Goal: Task Accomplishment & Management: Manage account settings

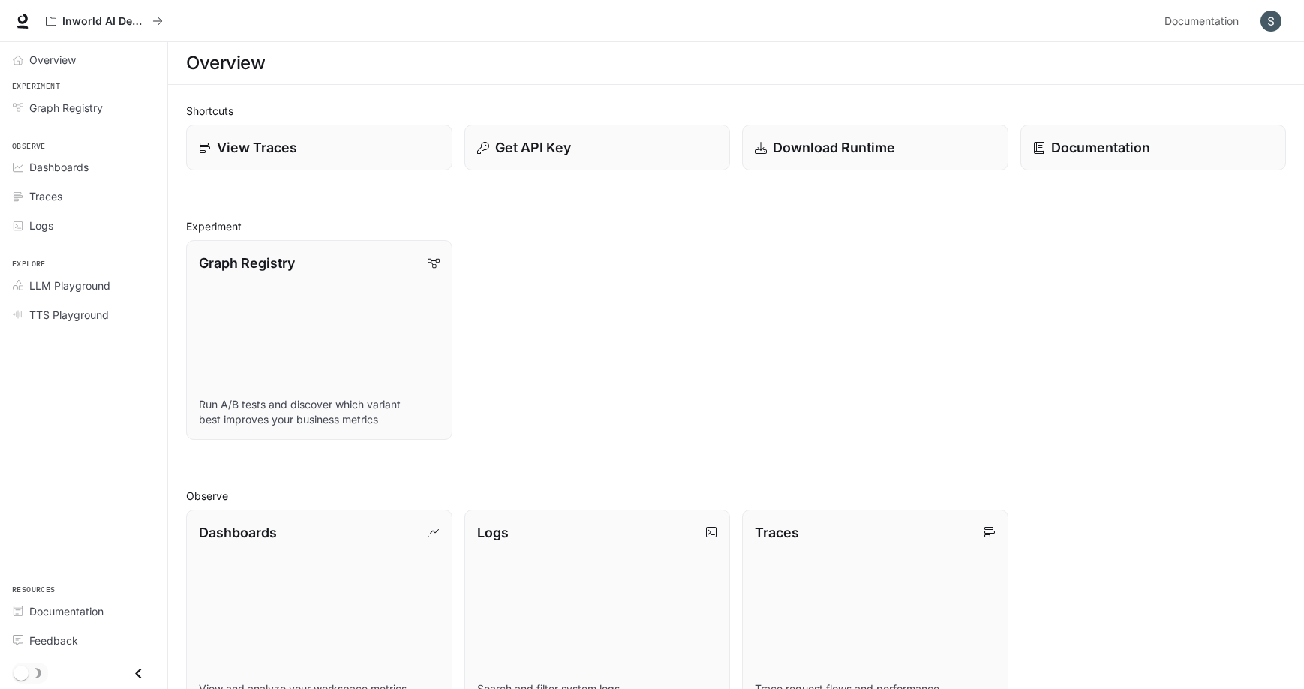
click at [1269, 23] on img "button" at bounding box center [1270, 21] width 21 height 21
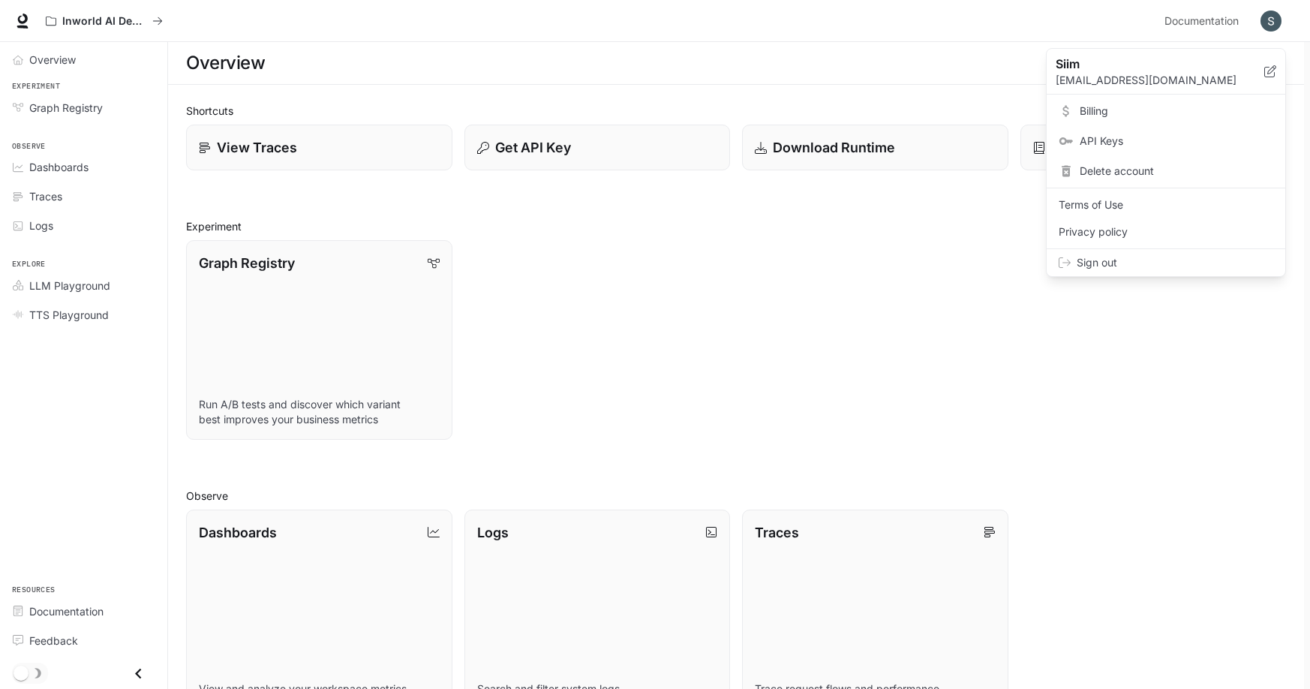
click at [1117, 119] on link "Billing" at bounding box center [1166, 111] width 233 height 27
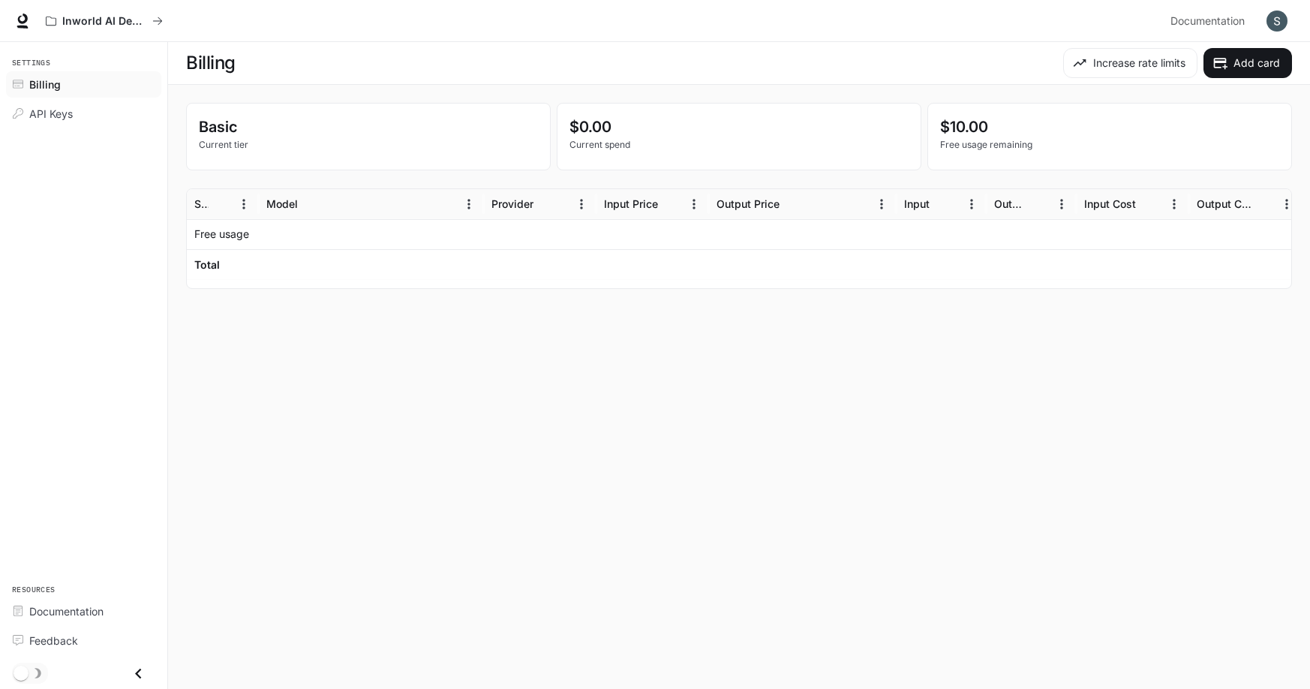
click at [968, 123] on p "$10.00" at bounding box center [1109, 127] width 339 height 23
click at [979, 151] on p "Free usage remaining" at bounding box center [1109, 145] width 339 height 14
click at [980, 145] on p "Free usage remaining" at bounding box center [1109, 145] width 339 height 14
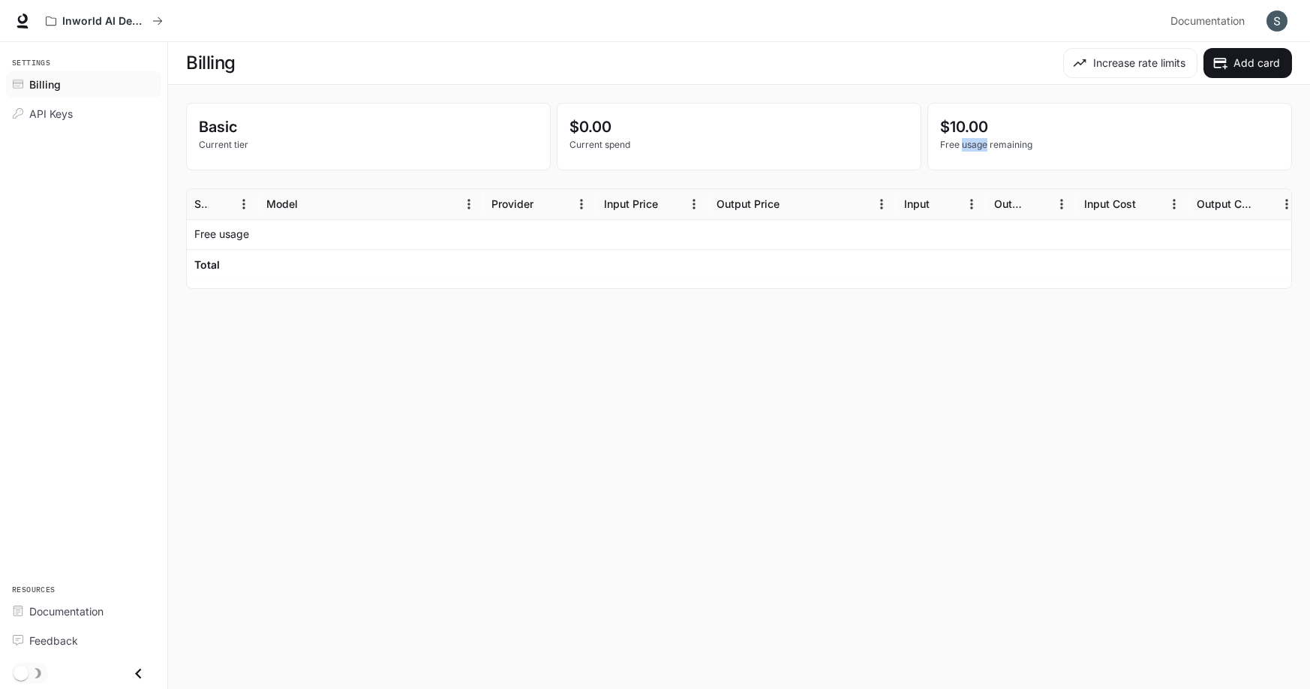
click at [980, 145] on p "Free usage remaining" at bounding box center [1109, 145] width 339 height 14
click at [978, 152] on div "$10.00 Free usage remaining" at bounding box center [1109, 137] width 363 height 66
click at [977, 140] on p "Free usage remaining" at bounding box center [1109, 145] width 339 height 14
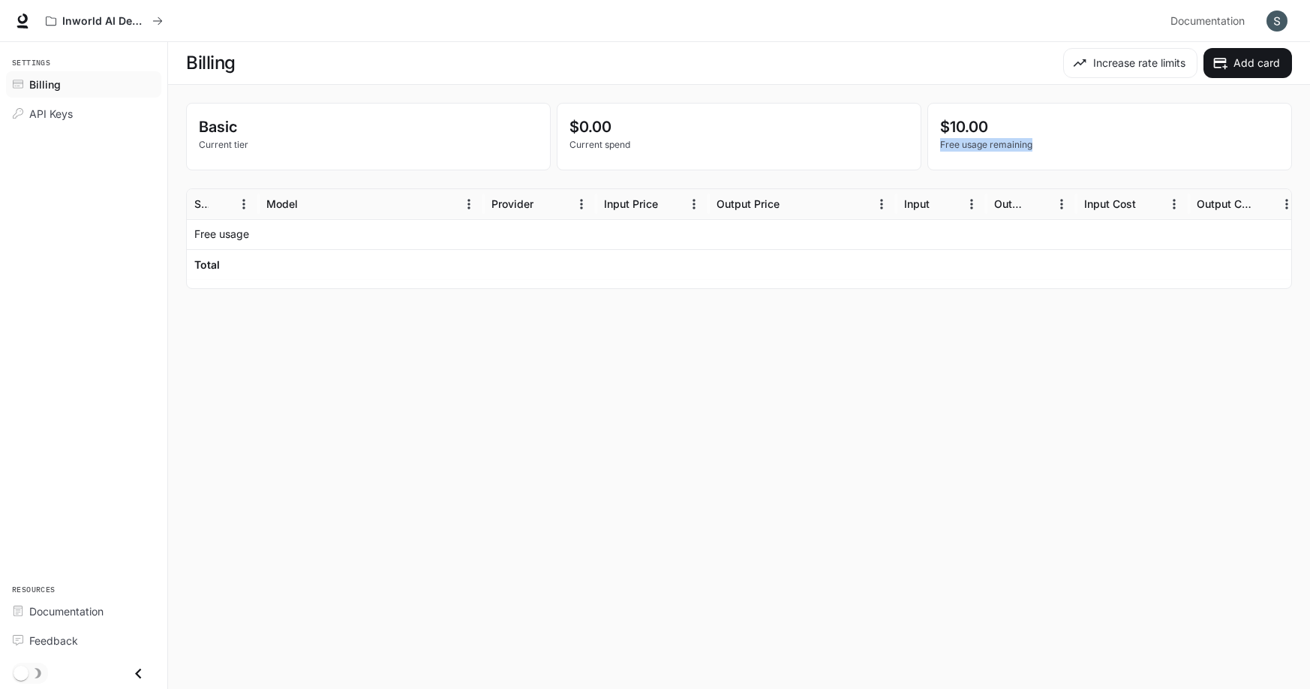
click at [977, 140] on p "Free usage remaining" at bounding box center [1109, 145] width 339 height 14
click at [978, 127] on p "$10.00" at bounding box center [1109, 127] width 339 height 23
click at [1087, 68] on button "Increase rate limits" at bounding box center [1130, 63] width 134 height 30
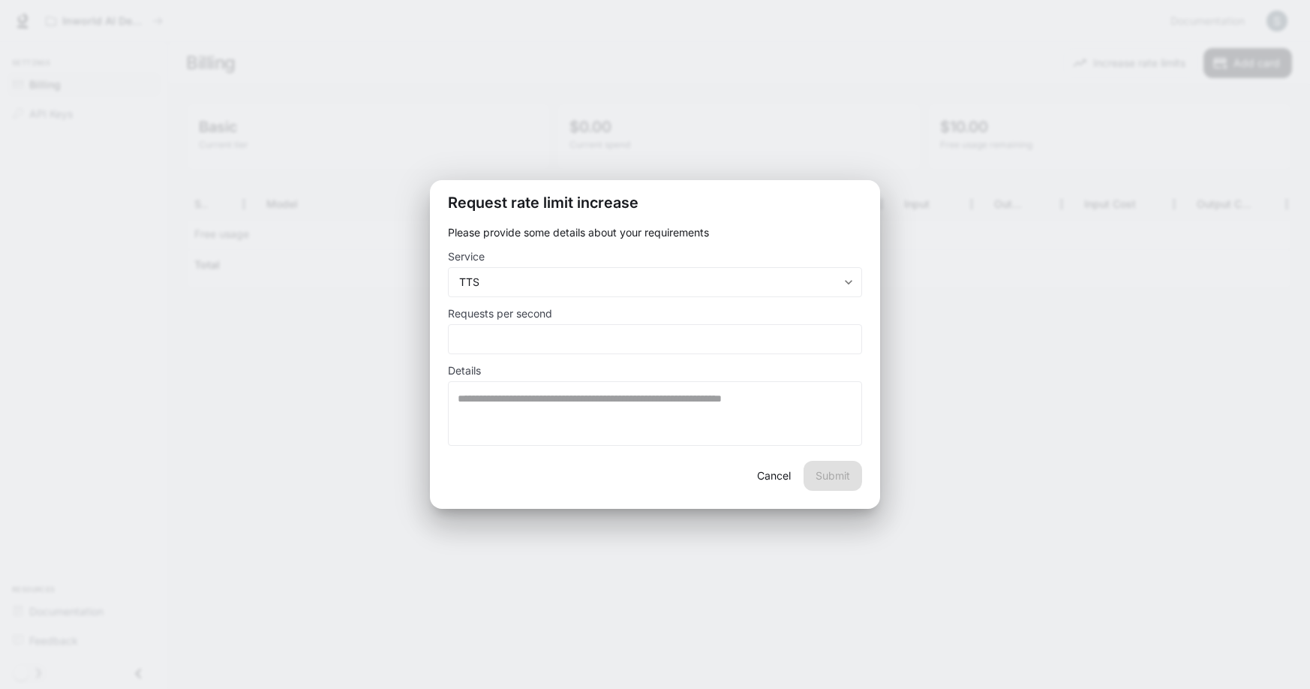
click at [759, 470] on button "Cancel" at bounding box center [774, 476] width 48 height 30
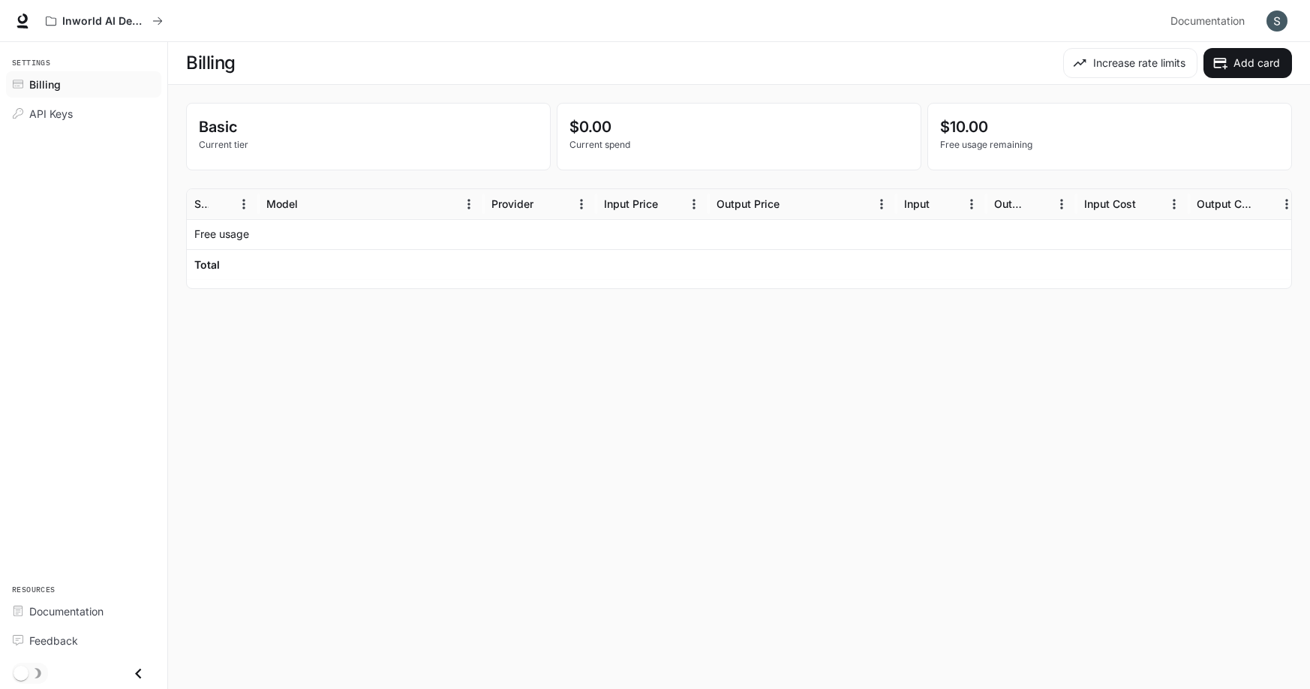
click at [804, 381] on main "Billing Increase rate limits Add card Basic Current tier $0.00 Current spend $1…" at bounding box center [739, 365] width 1142 height 647
